Goal: Find specific page/section: Find specific page/section

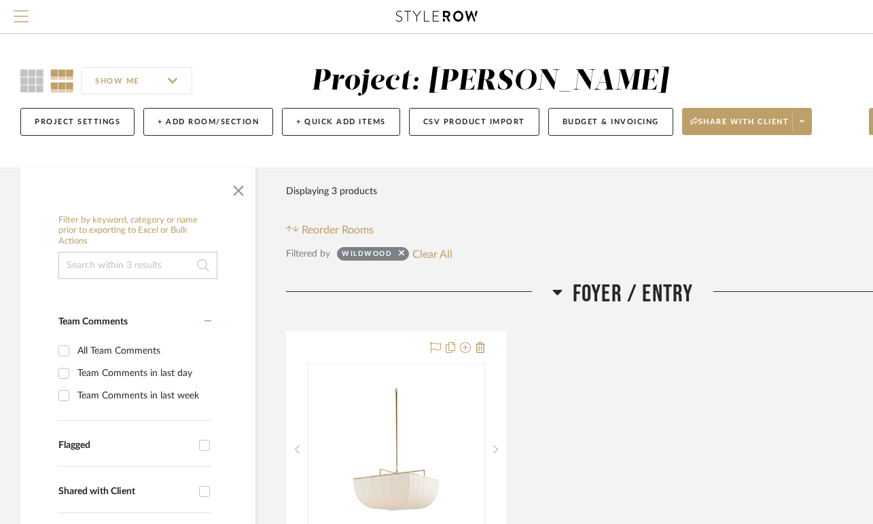
click at [16, 12] on span "Menu" at bounding box center [21, 10] width 15 height 1
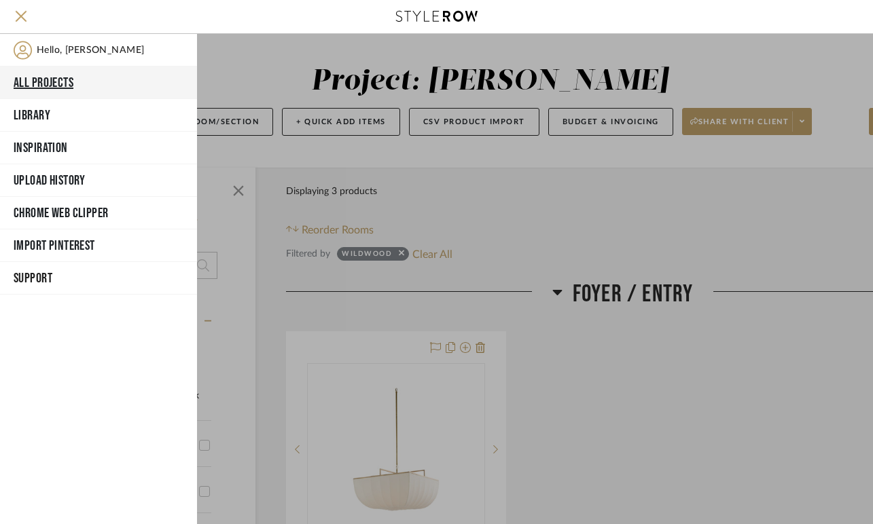
click at [39, 86] on button "All Projects" at bounding box center [98, 83] width 197 height 33
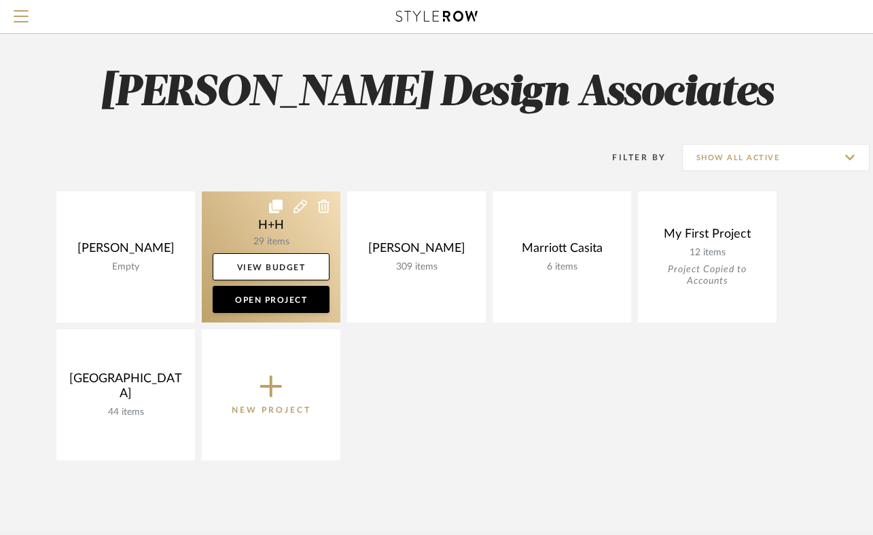
click at [241, 226] on link at bounding box center [271, 257] width 139 height 131
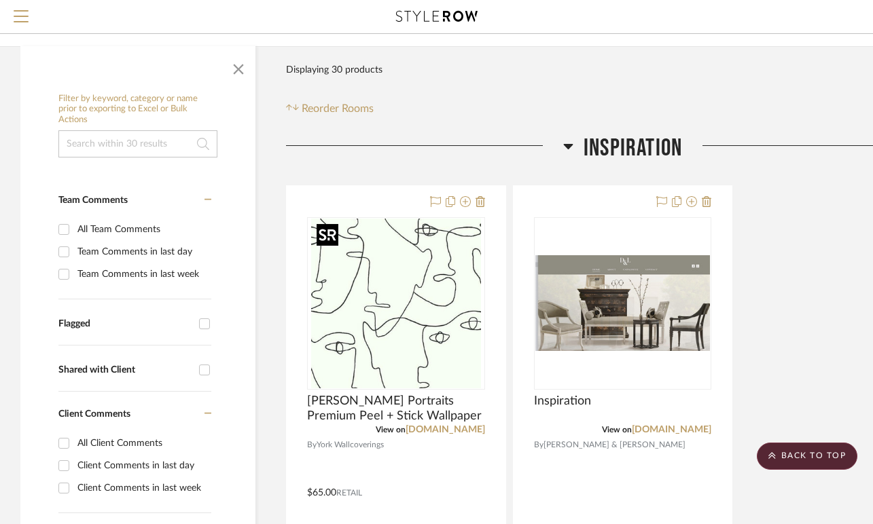
scroll to position [90, 0]
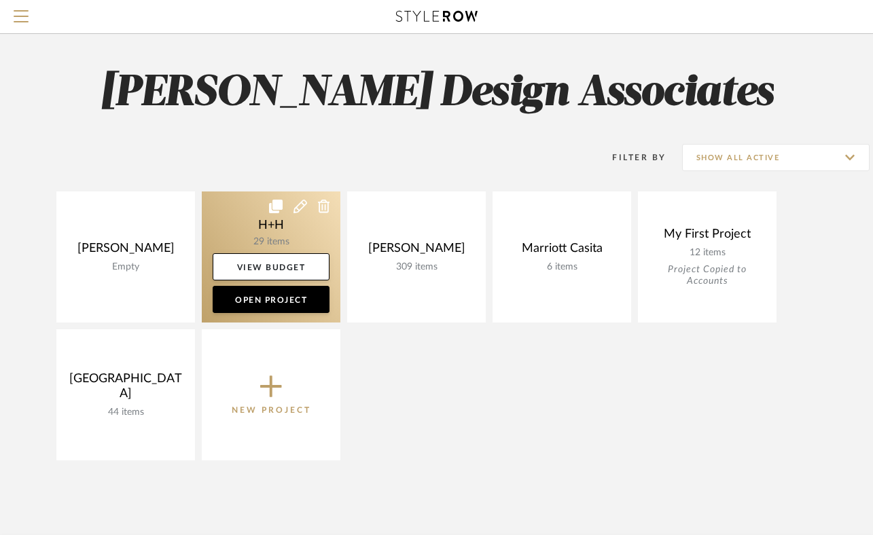
click at [319, 232] on link at bounding box center [271, 257] width 139 height 131
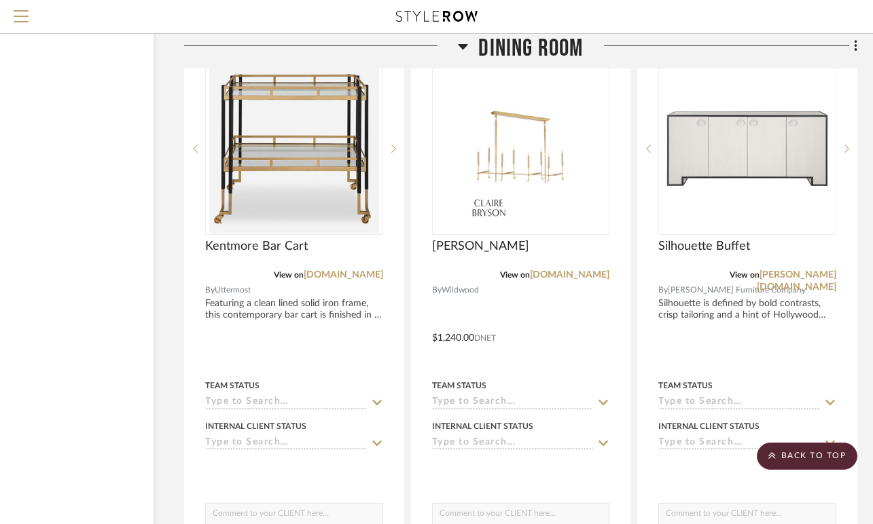
scroll to position [3453, 102]
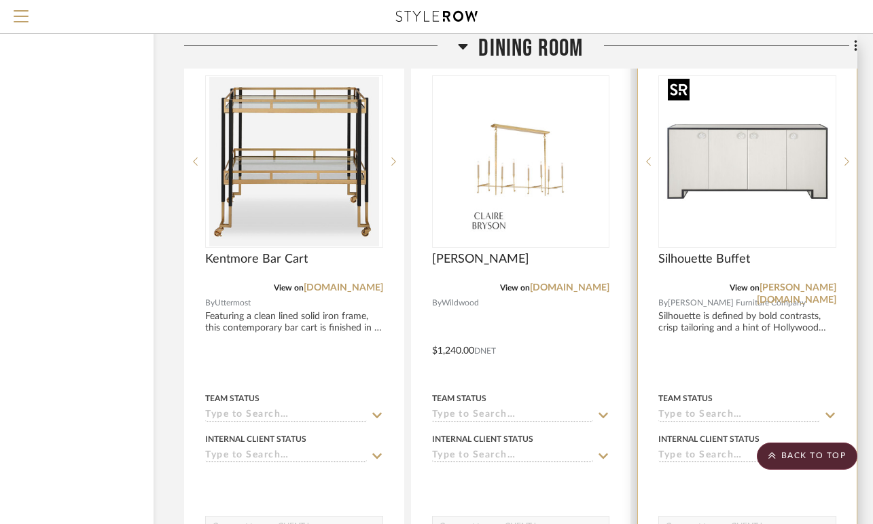
click at [755, 145] on img "0" at bounding box center [747, 162] width 170 height 170
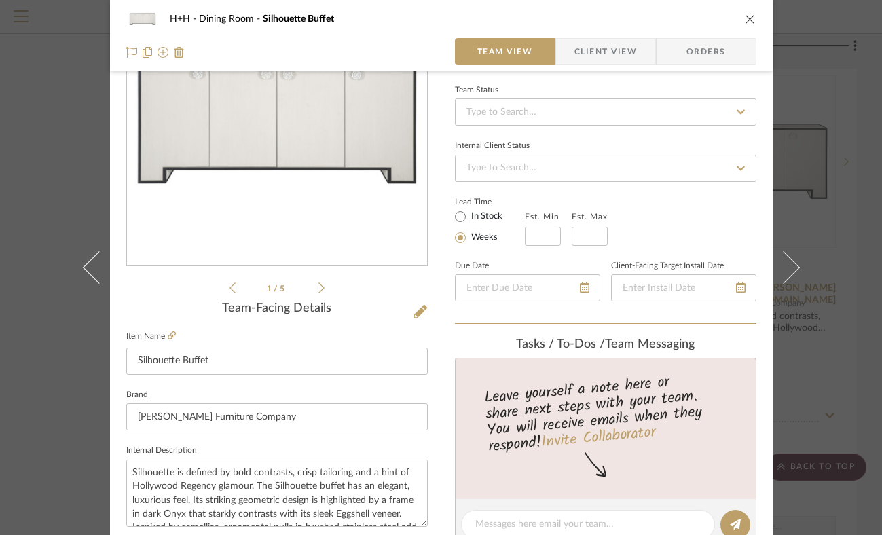
scroll to position [0, 0]
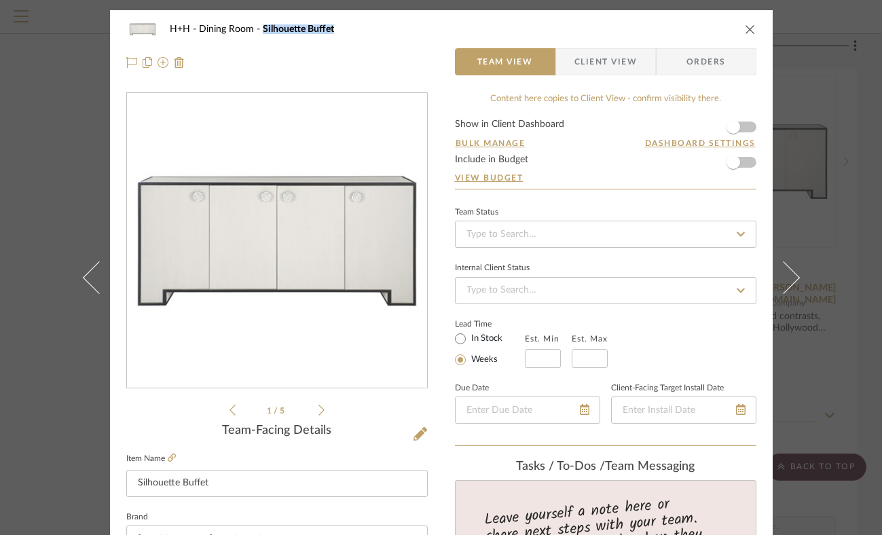
drag, startPoint x: 327, startPoint y: 26, endPoint x: 251, endPoint y: 36, distance: 77.3
click at [254, 31] on div "H+H Dining Room Silhouette Buffet" at bounding box center [452, 29] width 564 height 10
copy span "Silhouette Buffet"
click at [745, 31] on icon "close" at bounding box center [750, 29] width 11 height 11
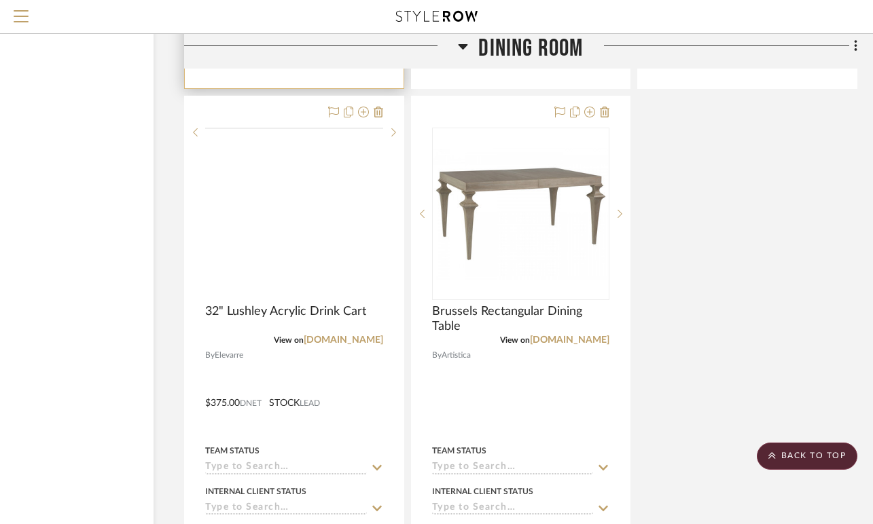
scroll to position [4005, 102]
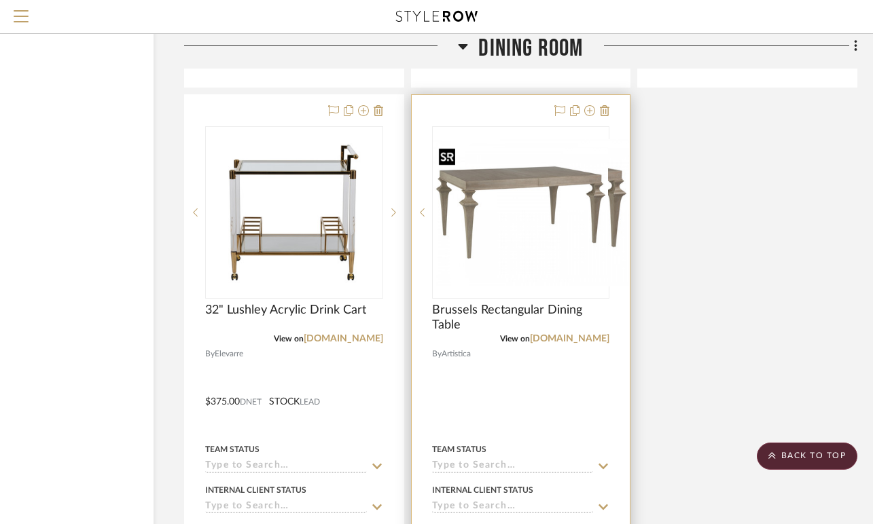
click at [504, 200] on img "0" at bounding box center [531, 212] width 196 height 147
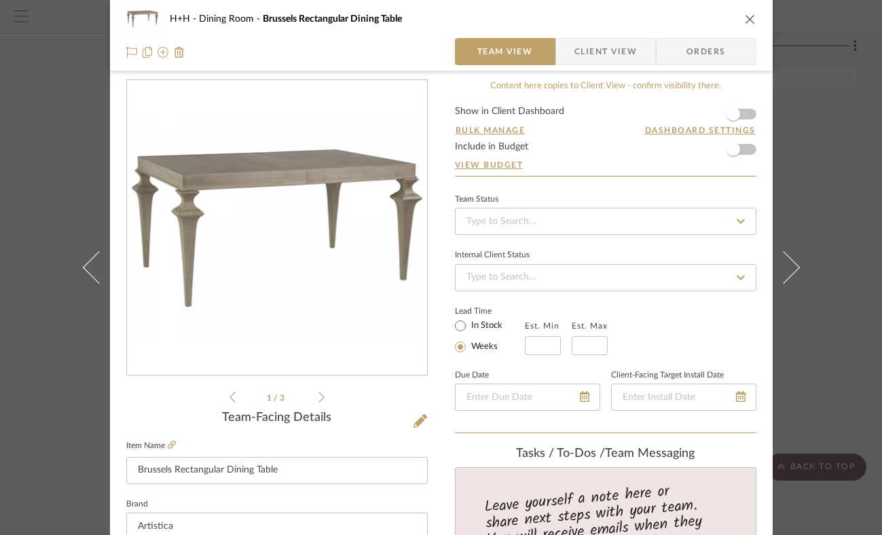
scroll to position [0, 0]
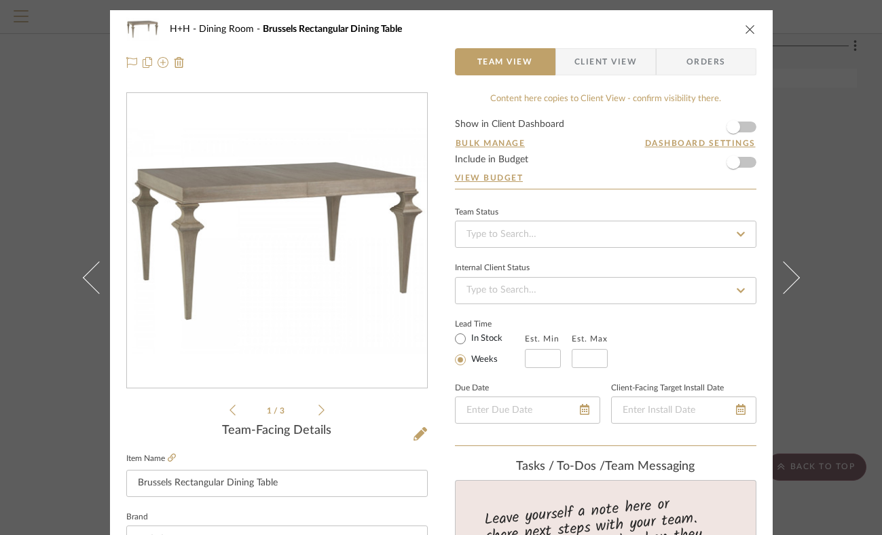
click at [745, 27] on icon "close" at bounding box center [750, 29] width 11 height 11
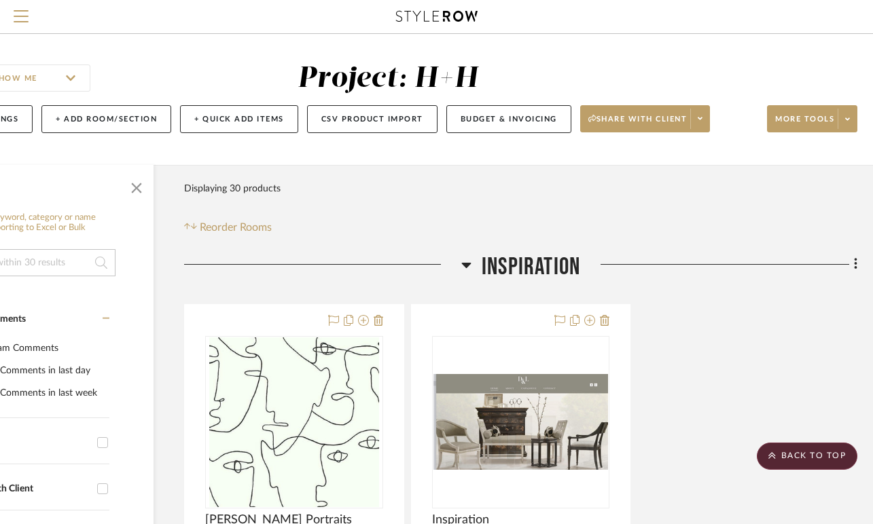
scroll to position [0, 102]
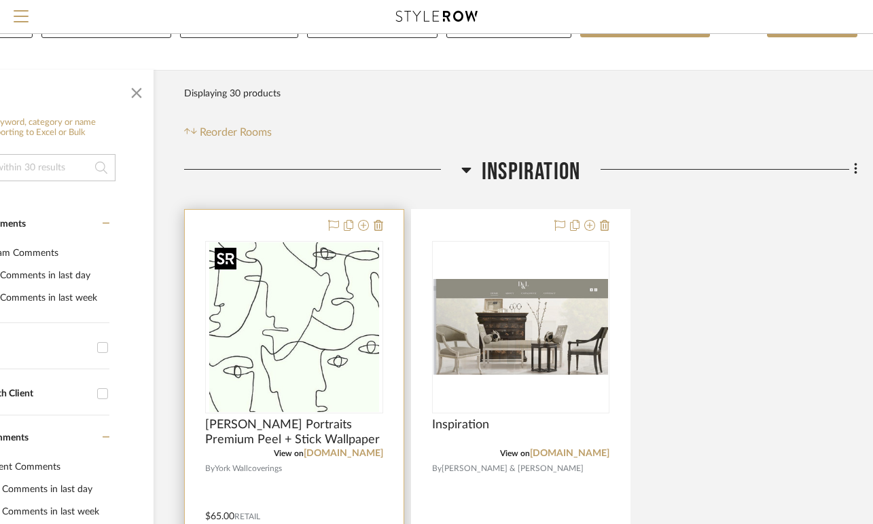
click at [0, 0] on img at bounding box center [0, 0] width 0 height 0
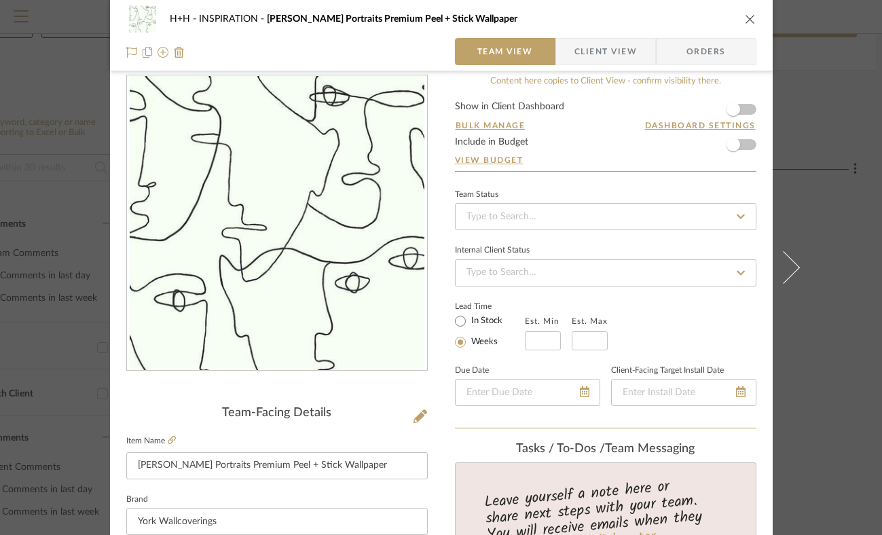
scroll to position [0, 0]
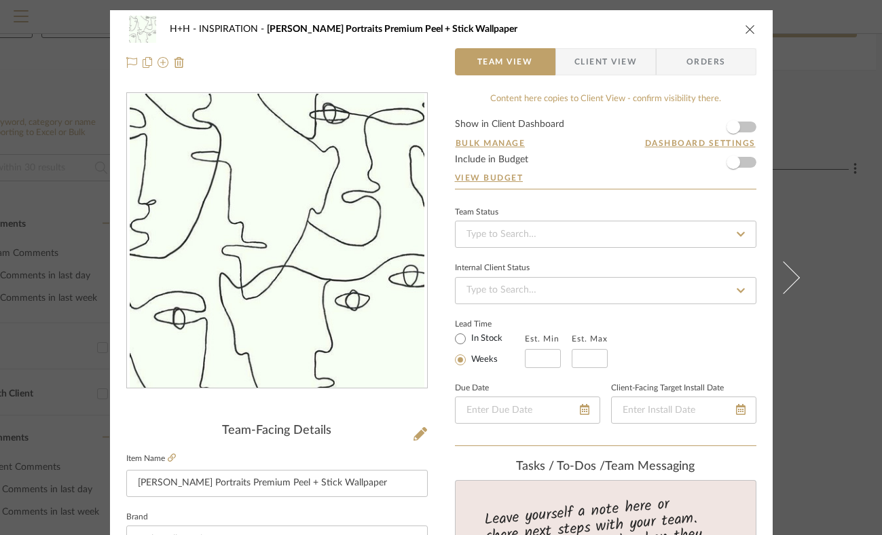
click at [745, 29] on icon "close" at bounding box center [750, 29] width 11 height 11
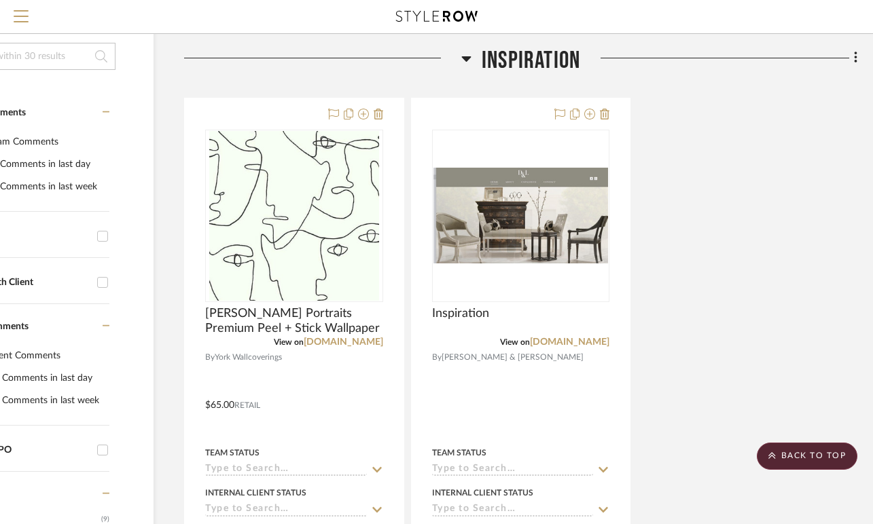
scroll to position [212, 102]
